Goal: Navigation & Orientation: Find specific page/section

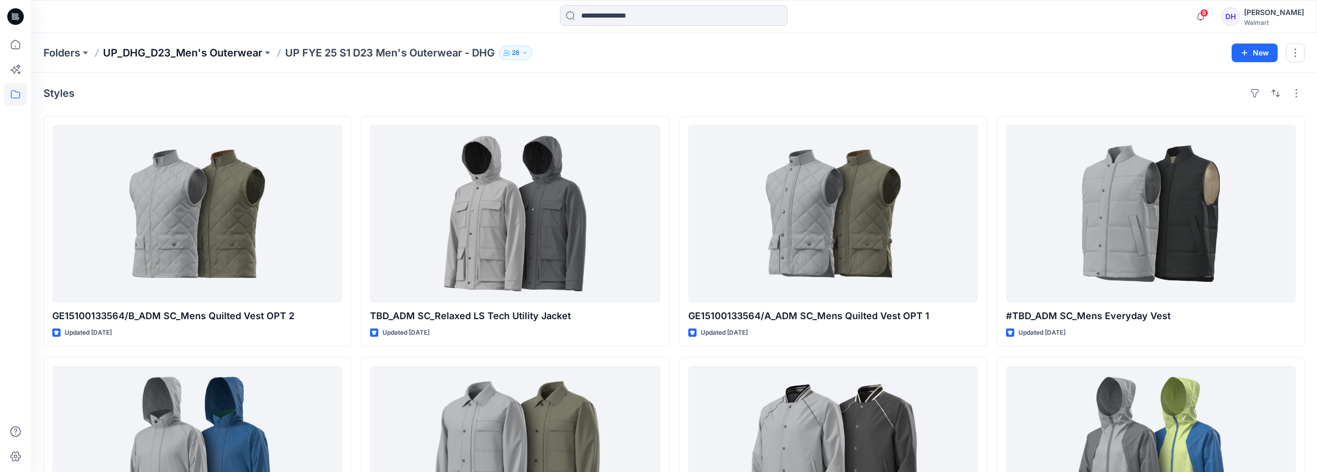
click at [169, 48] on p "UP_DHG_D23_Men's Outerwear" at bounding box center [182, 53] width 159 height 14
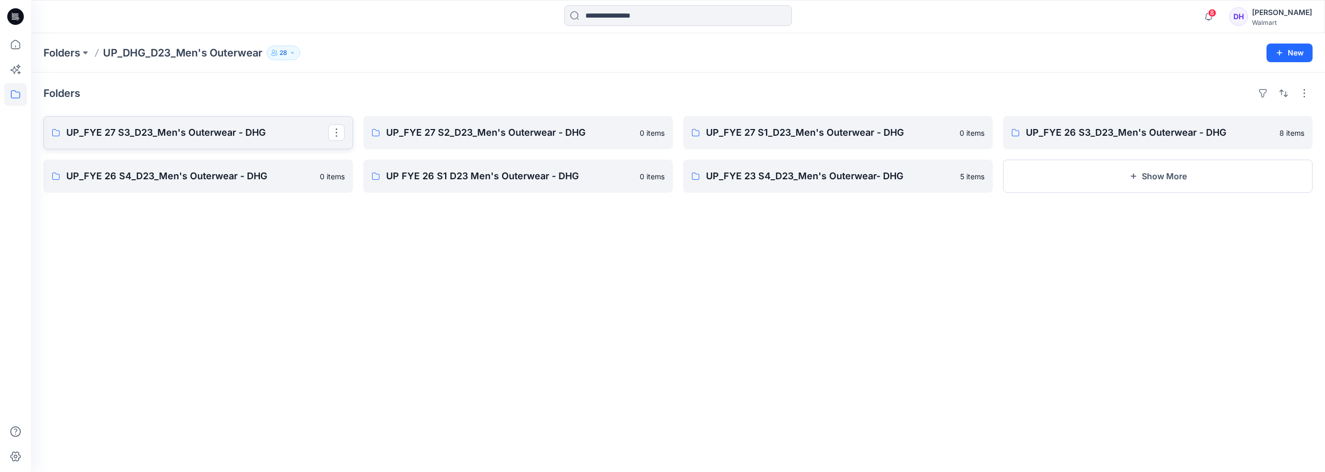
click at [230, 128] on p "UP_FYE 27 S3_D23_Men's Outerwear - DHG" at bounding box center [197, 132] width 262 height 14
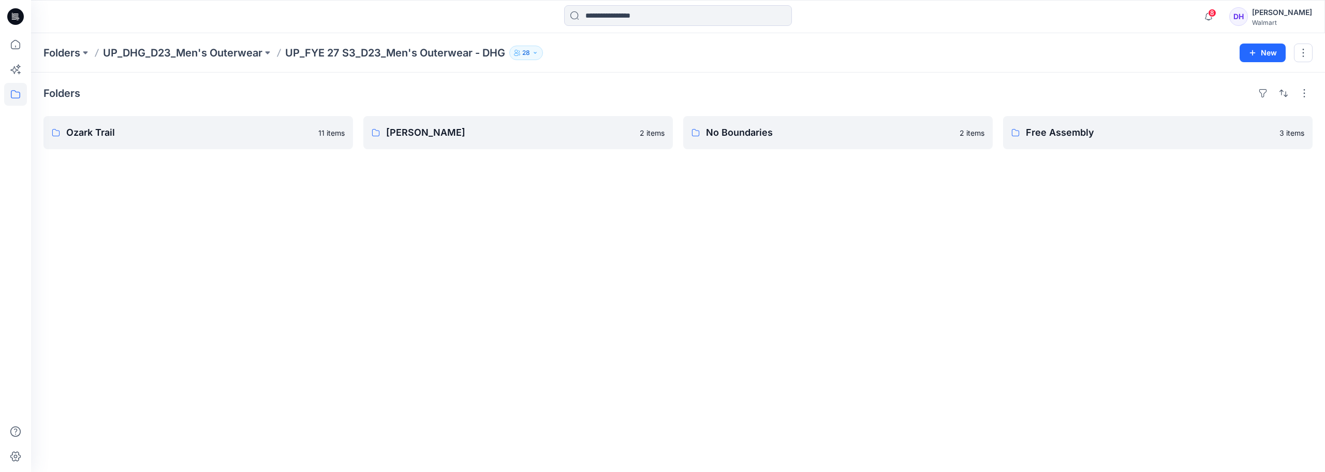
click at [69, 61] on div "Folders UP_DHG_D23_Men's Outerwear UP_FYE 27 S3_D23_Men's Outerwear - DHG 28 New" at bounding box center [678, 52] width 1294 height 39
click at [69, 45] on div "Folders UP_DHG_D23_Men's Outerwear UP_FYE 27 S3_D23_Men's Outerwear - DHG 28 New" at bounding box center [678, 52] width 1294 height 39
click at [66, 50] on p "Folders" at bounding box center [61, 53] width 37 height 14
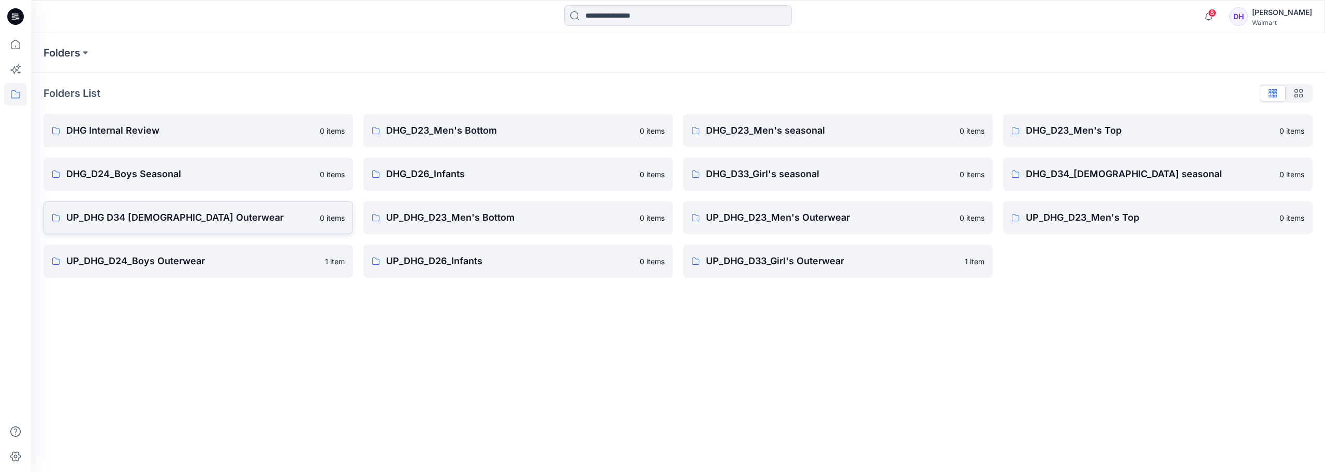
click at [167, 217] on p "UP_DHG D34 [DEMOGRAPHIC_DATA] Outerwear" at bounding box center [189, 217] width 247 height 14
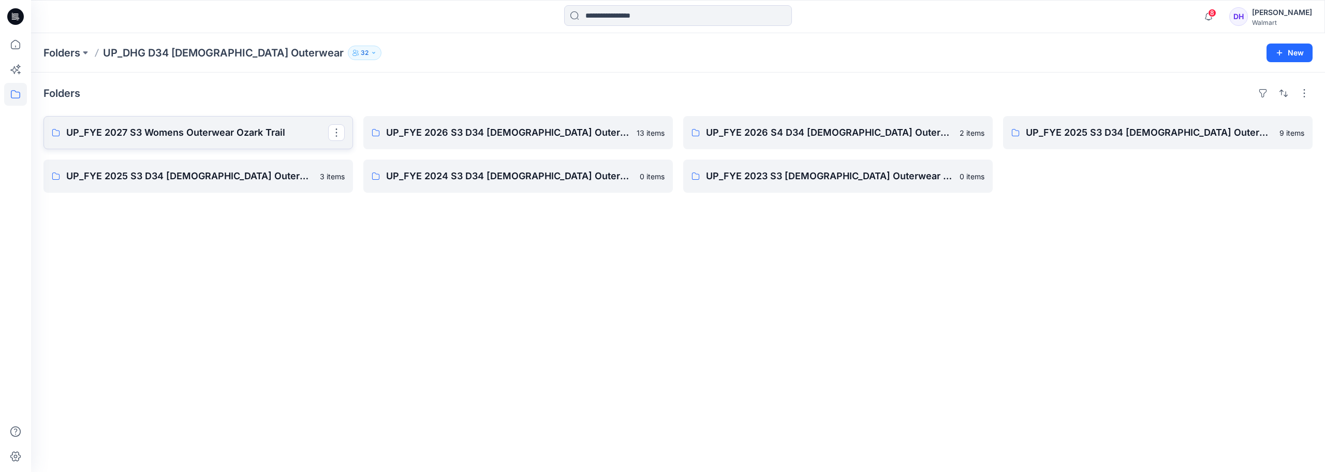
click at [155, 141] on link "UP_FYE 2027 S3 Womens Outerwear Ozark Trail" at bounding box center [198, 132] width 310 height 33
click at [231, 142] on link "UP_FYE 2027 S3 Womens Outerwear Ozark Trail" at bounding box center [198, 132] width 310 height 33
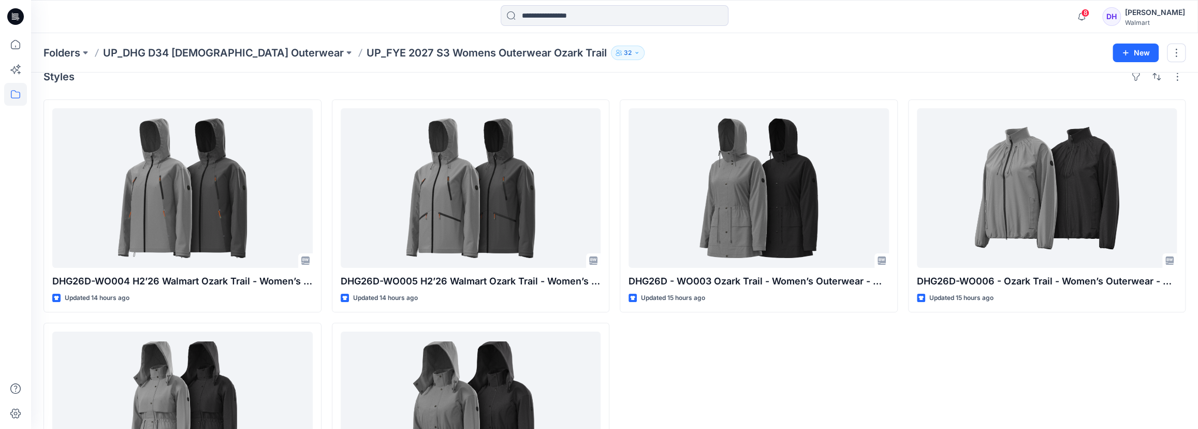
scroll to position [47, 0]
